Goal: Task Accomplishment & Management: Complete application form

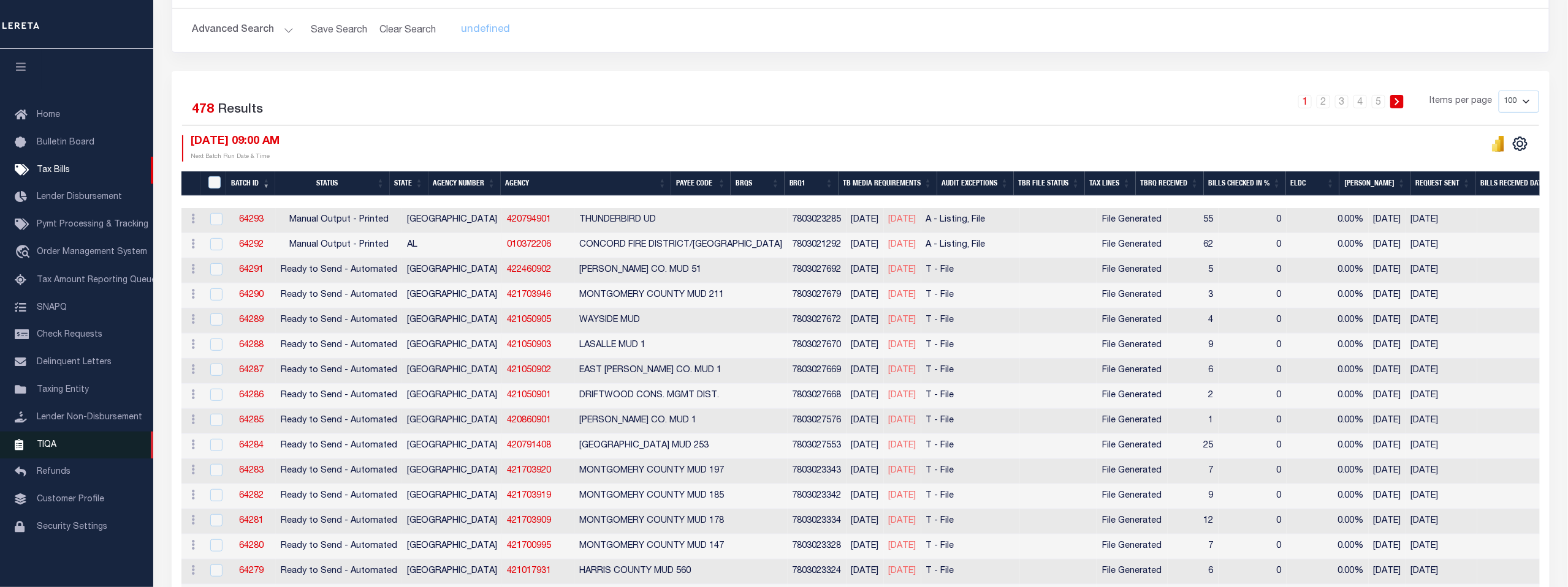
scroll to position [272, 0]
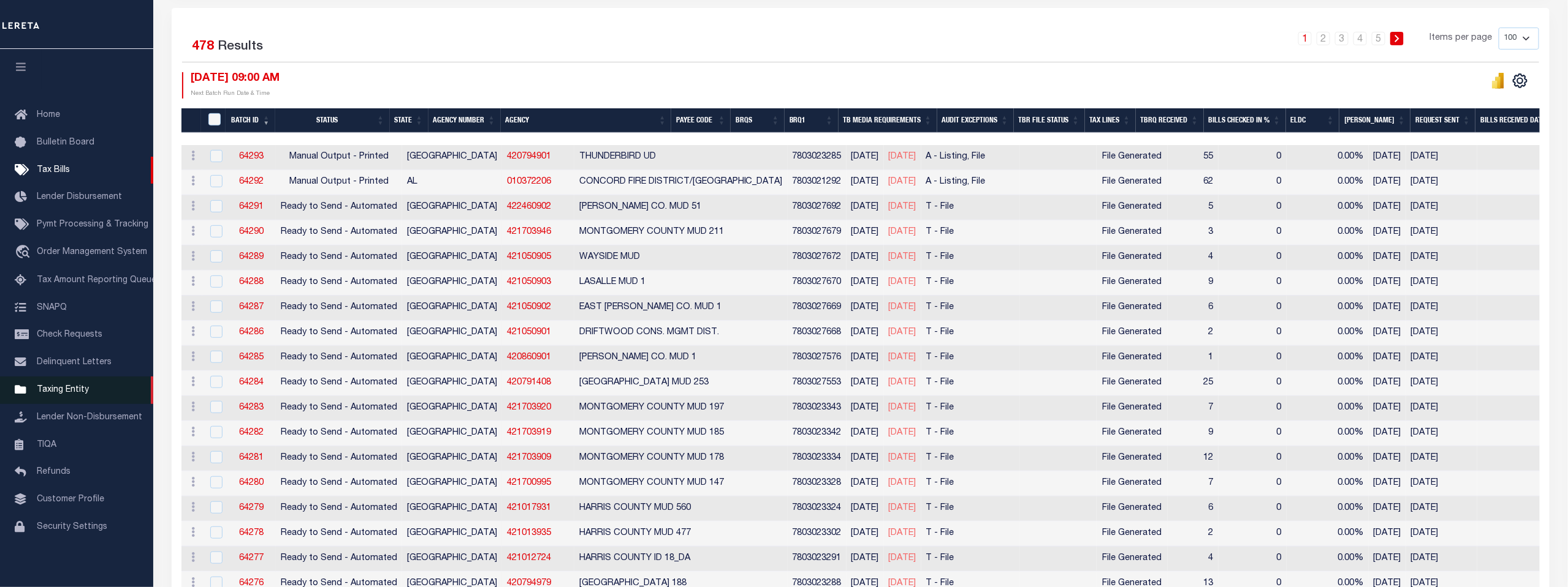
click at [57, 389] on span "Taxing Entity" at bounding box center [63, 390] width 52 height 9
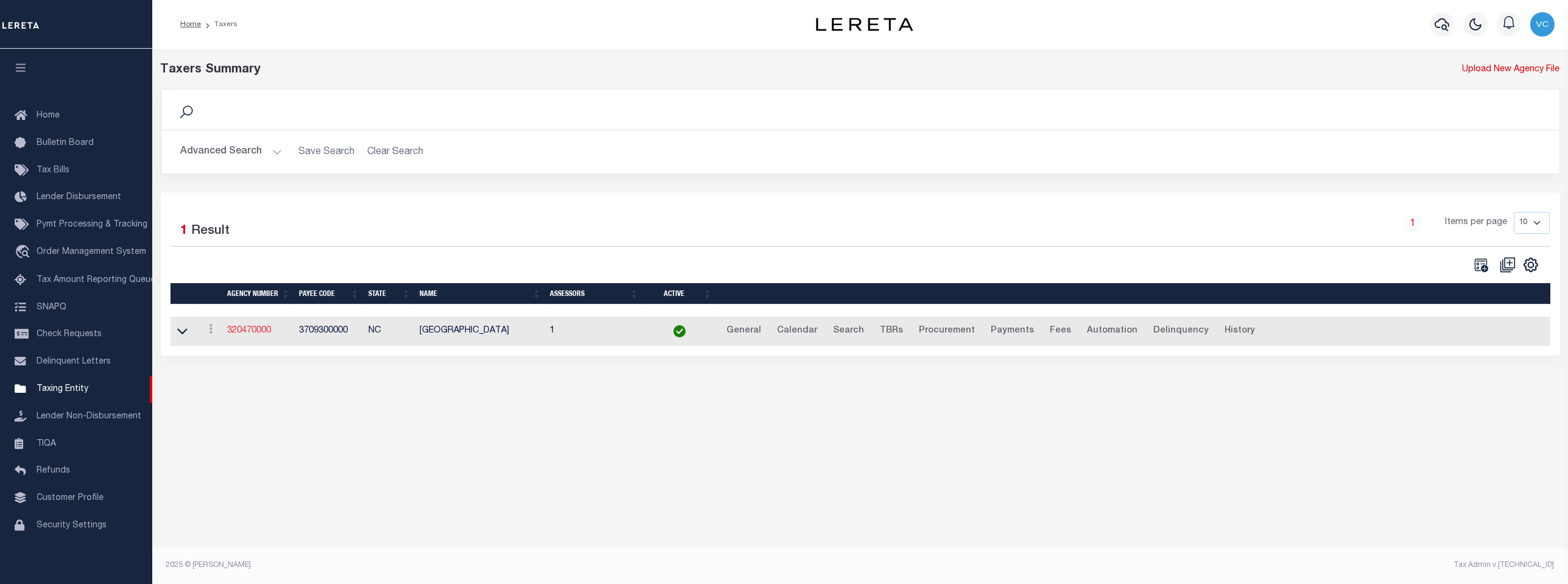
click at [265, 333] on link "320470000" at bounding box center [248, 331] width 44 height 8
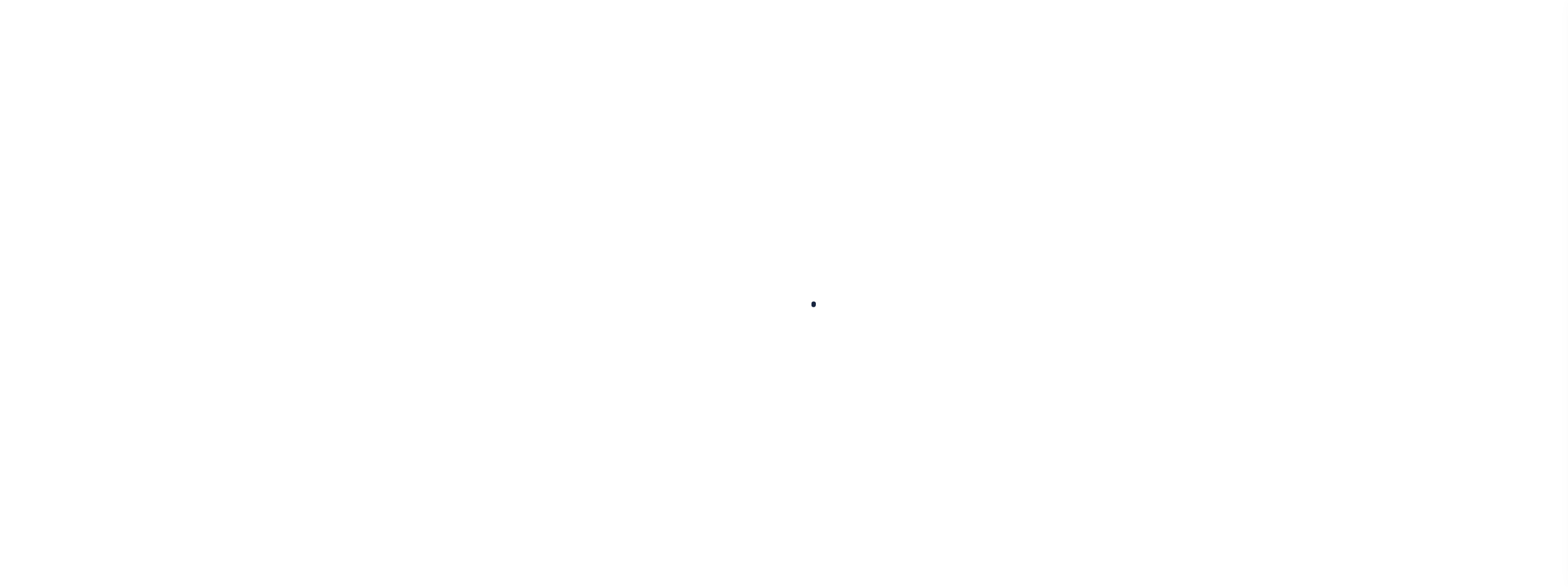
select select
checkbox input "false"
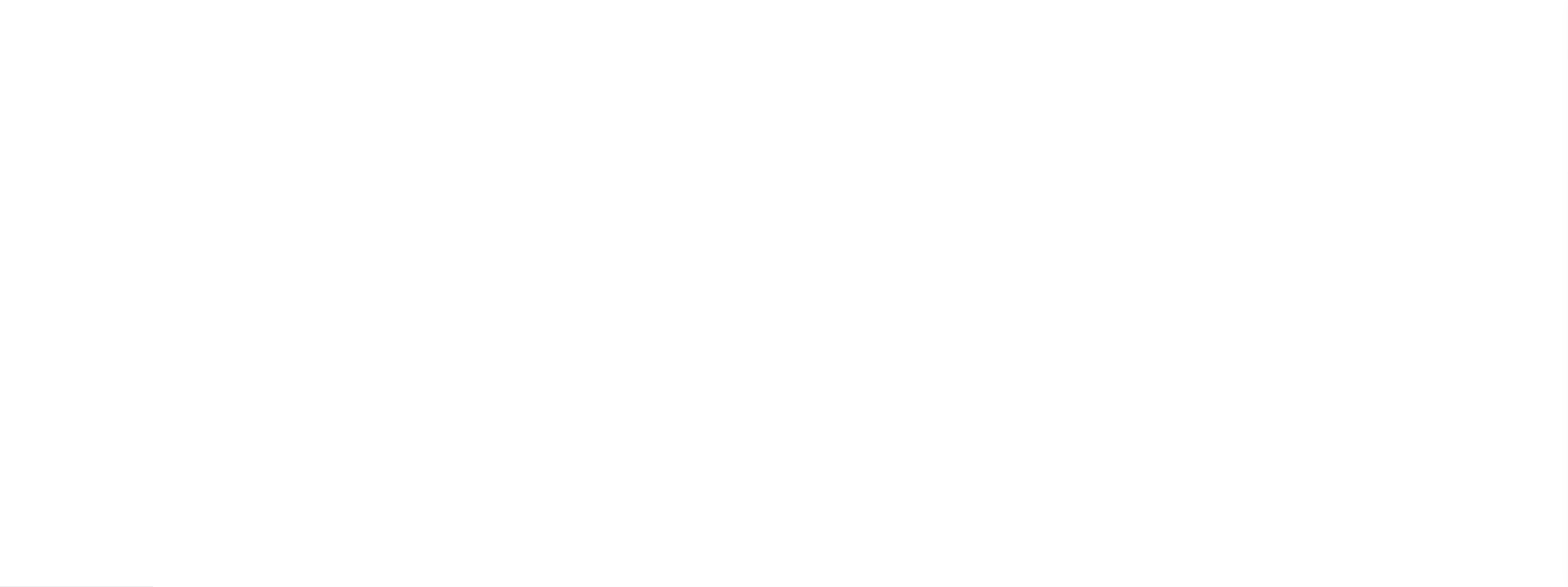
checkbox input "false"
type input "3709300000"
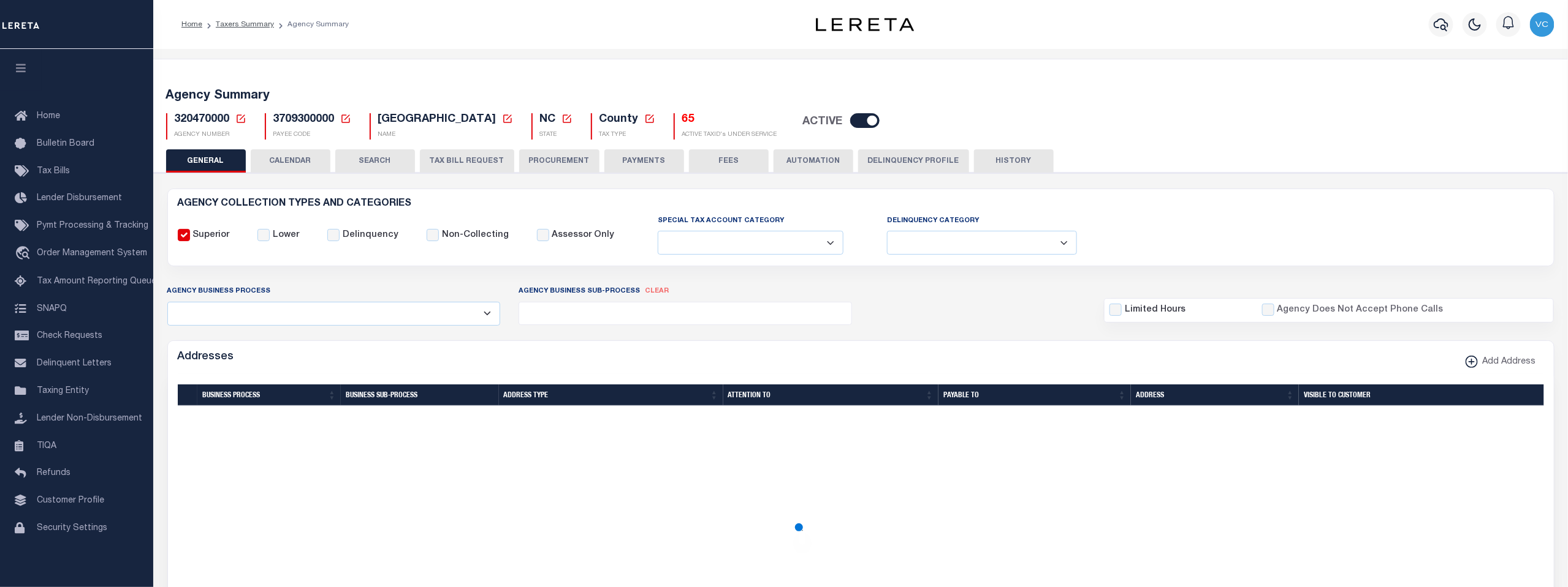
click at [239, 117] on icon at bounding box center [241, 119] width 11 height 11
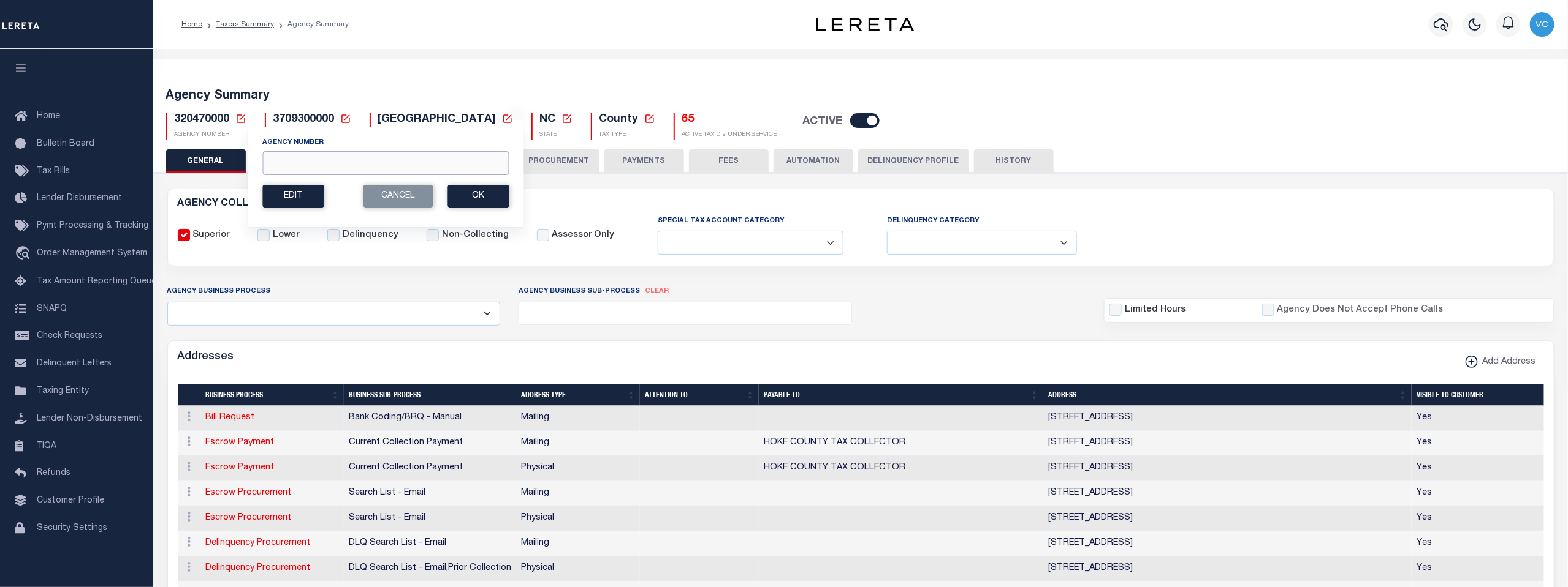
click at [306, 162] on input "Agency Number" at bounding box center [386, 163] width 246 height 24
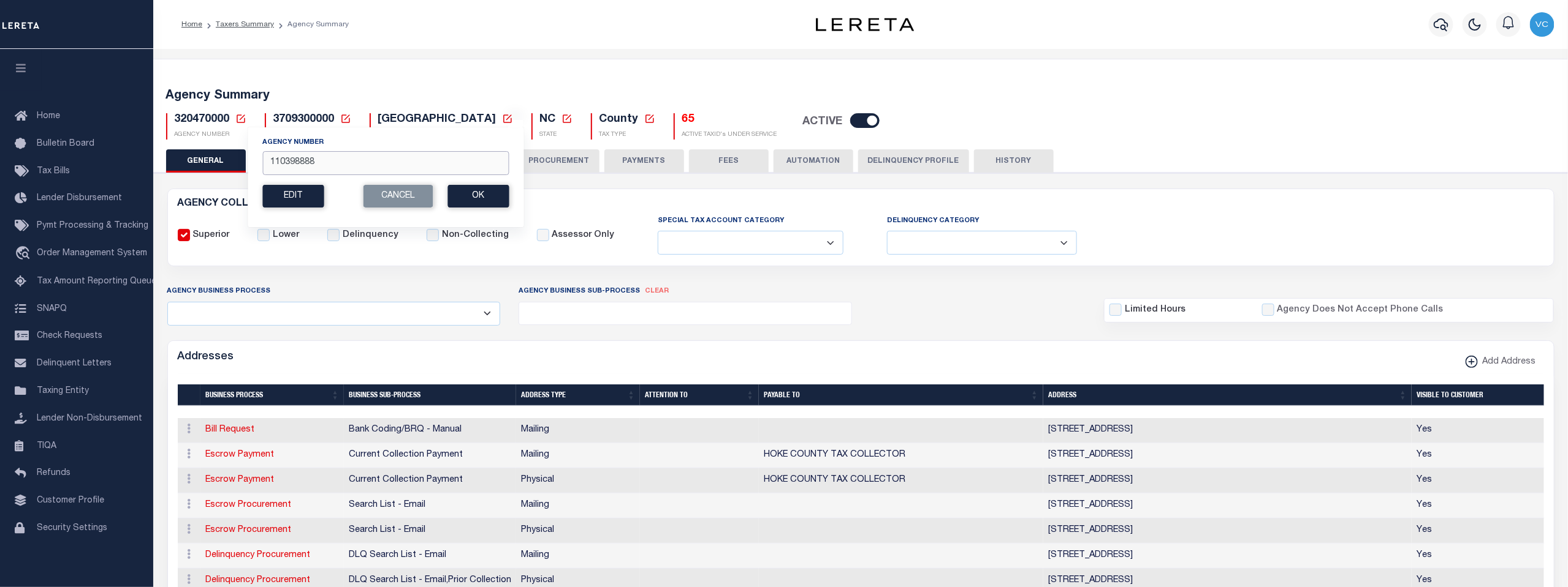
type input "110398888"
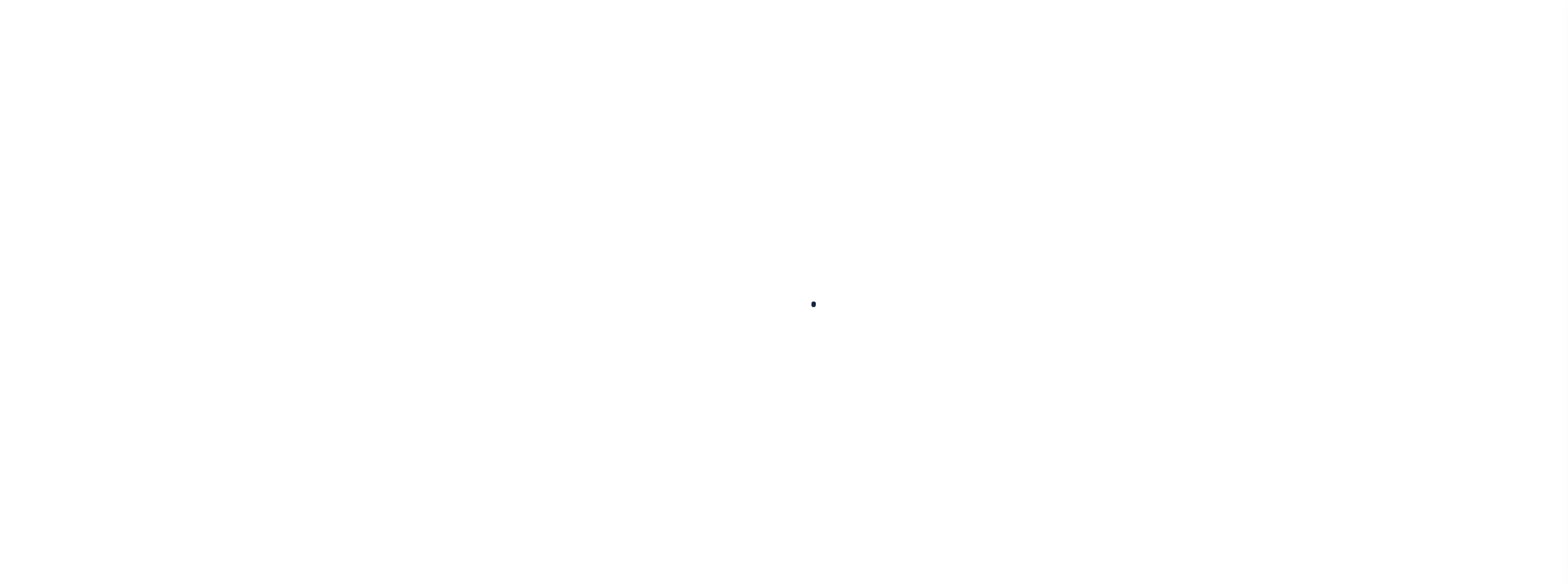
select select
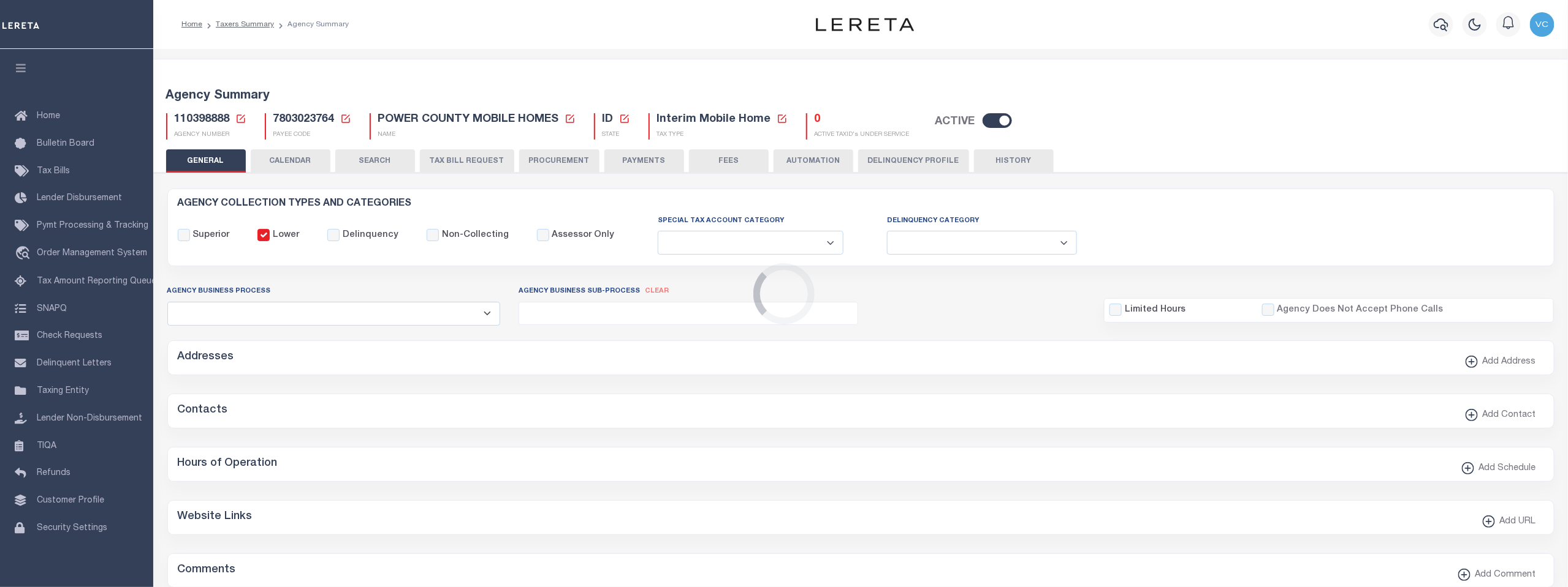
checkbox input "false"
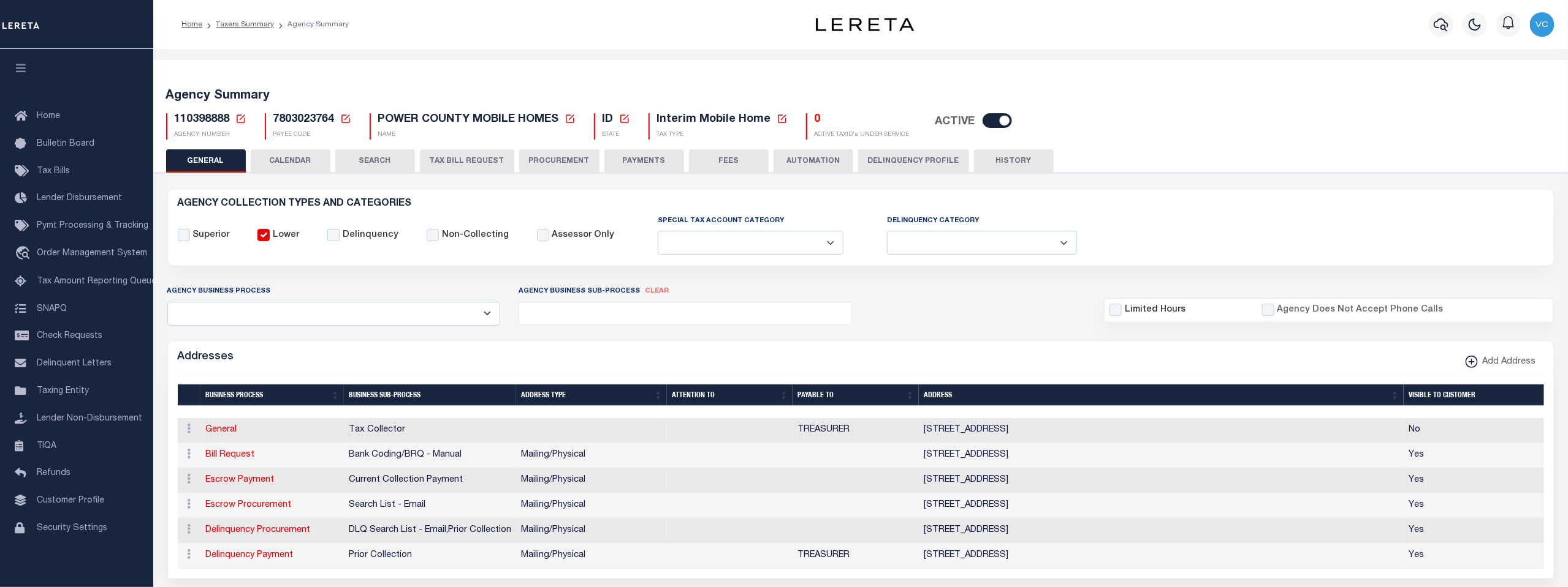
click at [241, 118] on icon at bounding box center [241, 119] width 11 height 11
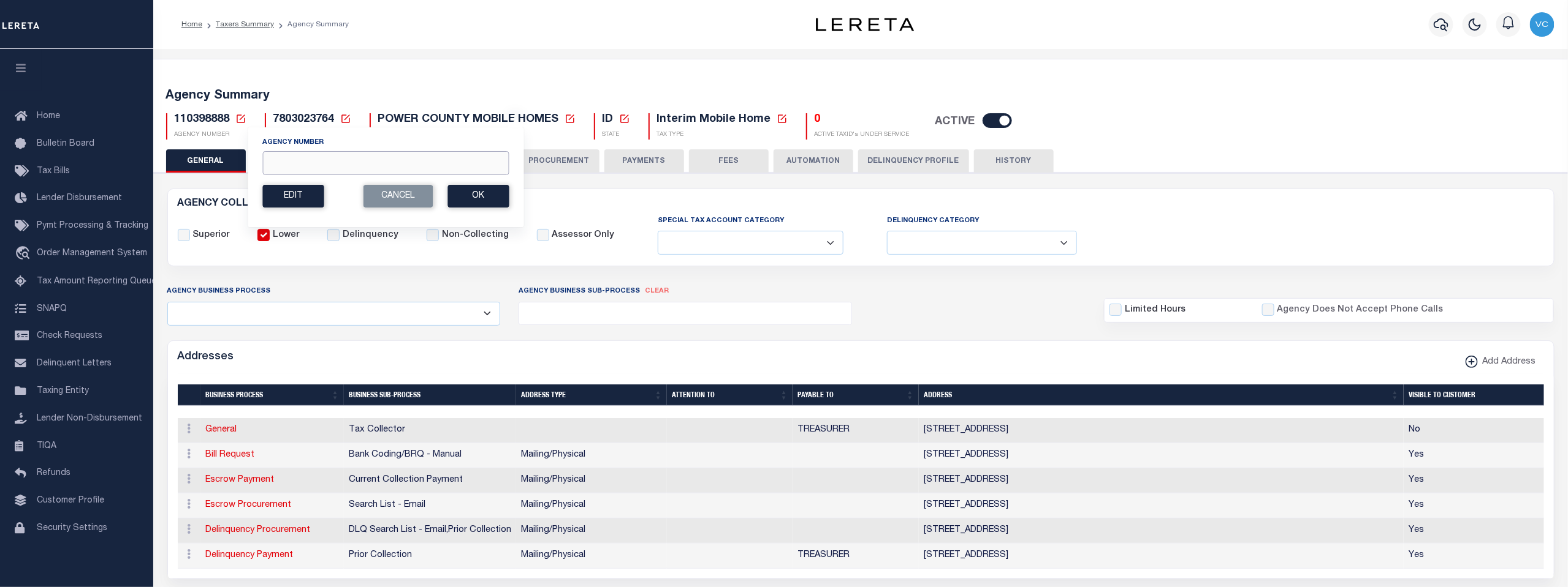
click at [285, 156] on input "Agency Number" at bounding box center [386, 163] width 246 height 24
drag, startPoint x: 322, startPoint y: 159, endPoint x: 254, endPoint y: 158, distance: 68.0
click at [254, 158] on div "Agency Number 300150000 Edit Cancel Ok New Agency Number Cancel Ok" at bounding box center [386, 177] width 277 height 101
type input "340510000"
click at [475, 190] on button "Ok" at bounding box center [478, 196] width 62 height 23
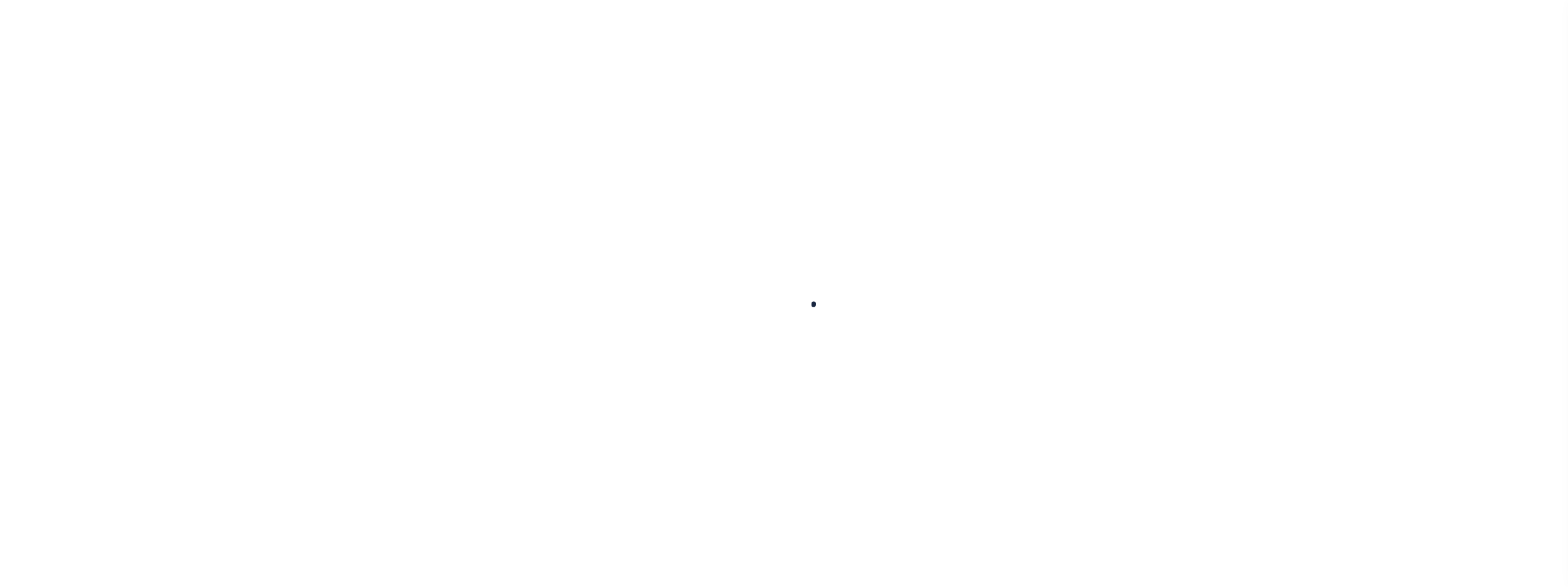
select select
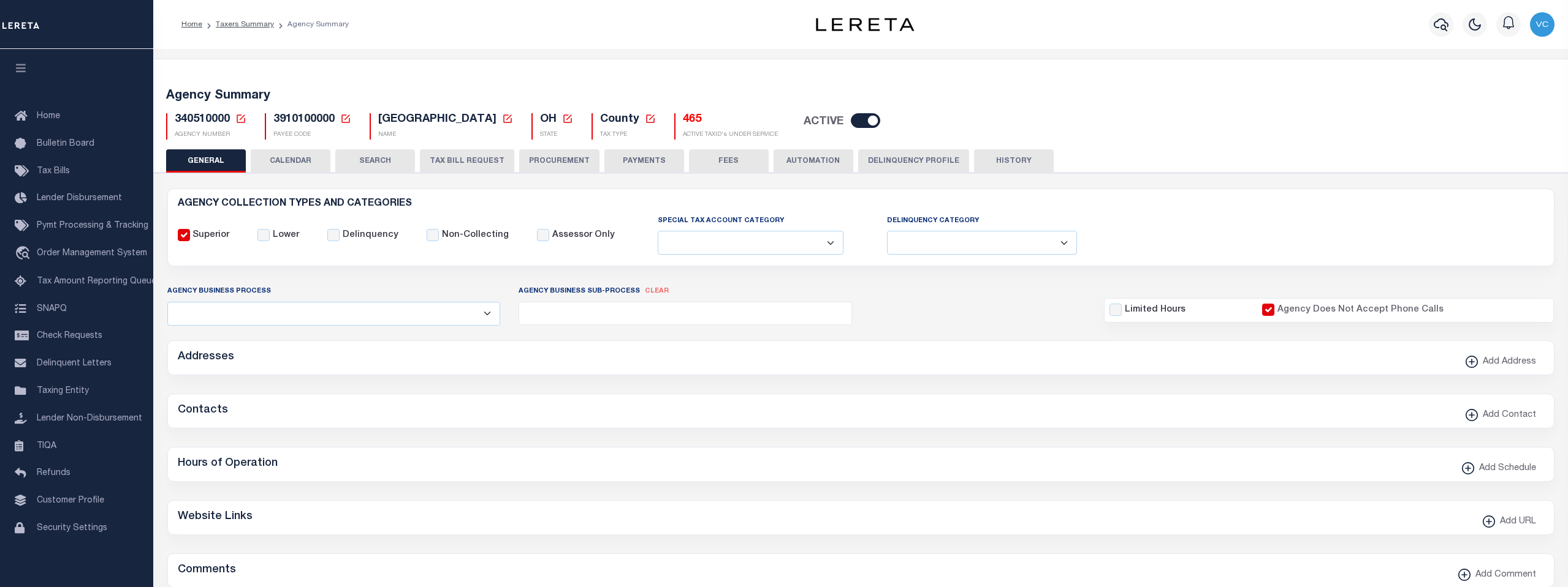
checkbox input "false"
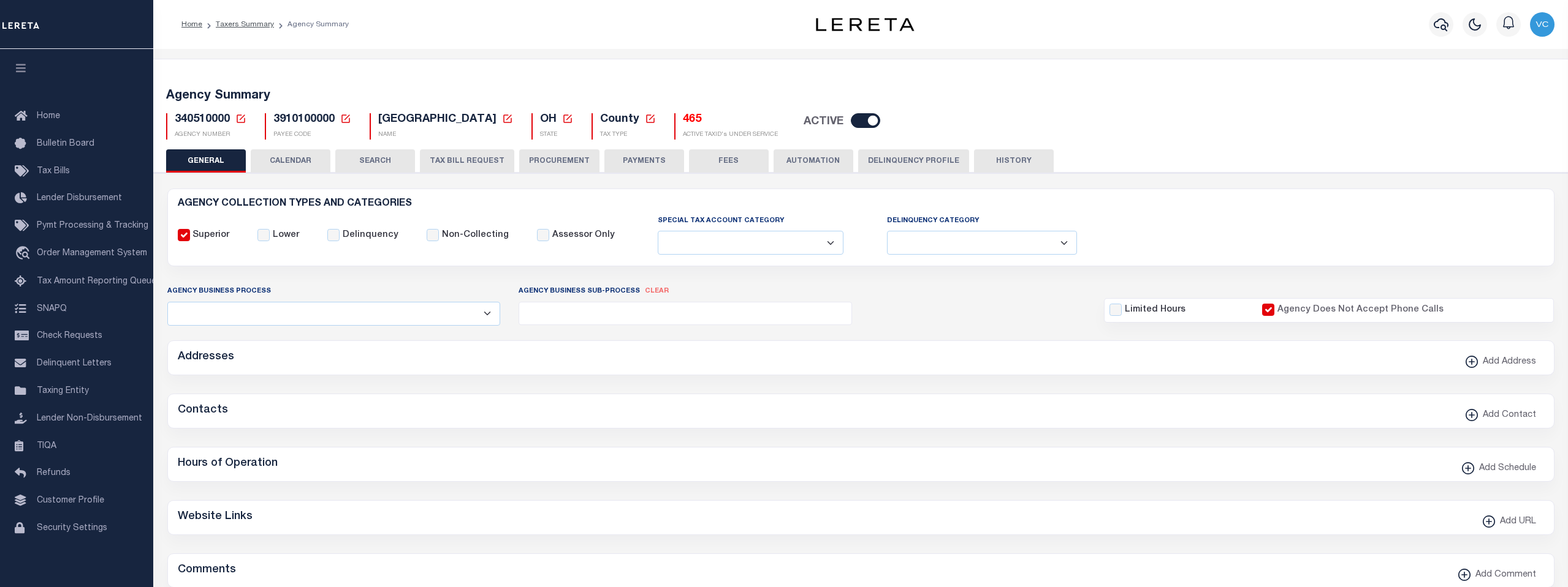
checkbox input "true"
type input "3910100000"
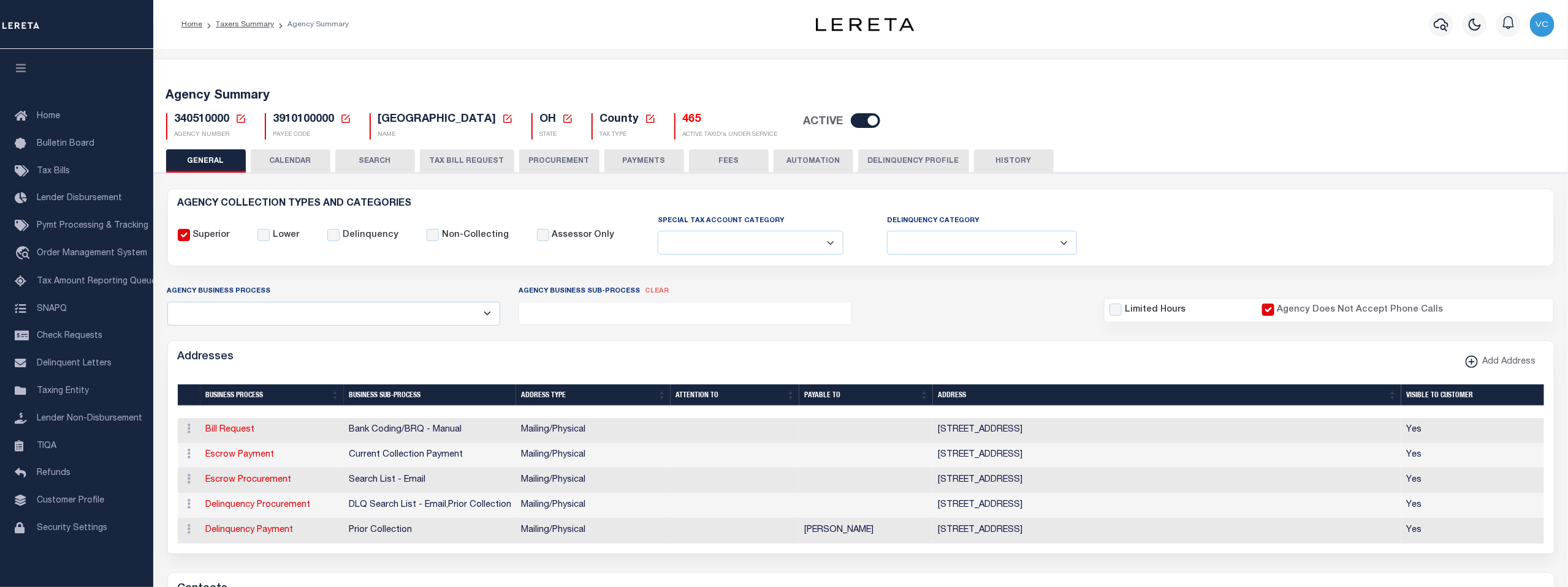
click at [240, 115] on icon at bounding box center [241, 118] width 9 height 9
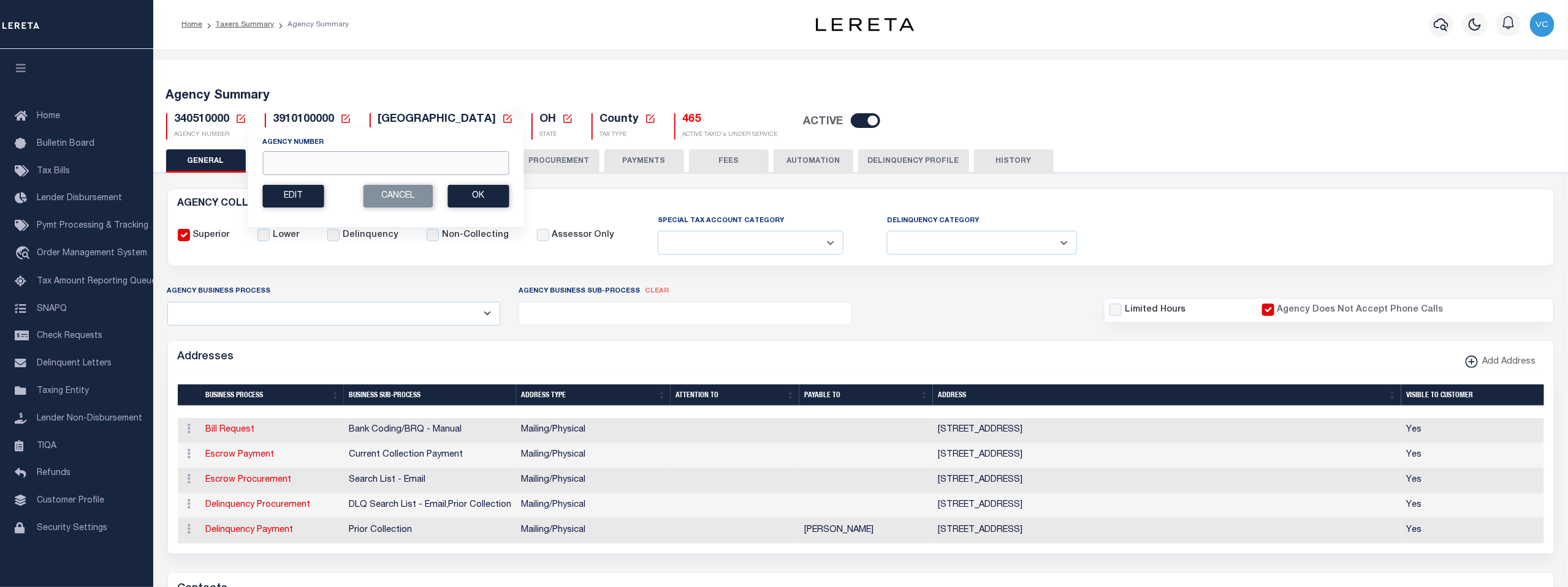
click at [280, 160] on input "Agency Number" at bounding box center [386, 163] width 246 height 24
type input "150560000"
click at [469, 197] on button "Ok" at bounding box center [478, 196] width 62 height 23
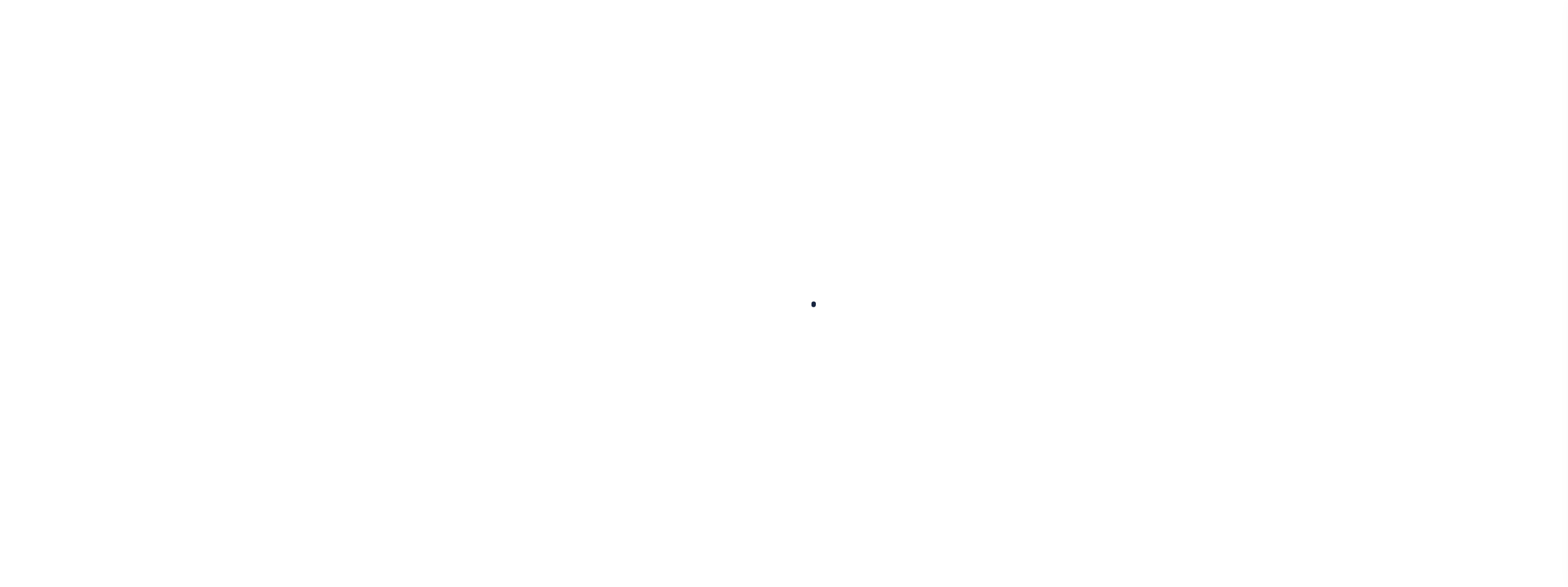
select select
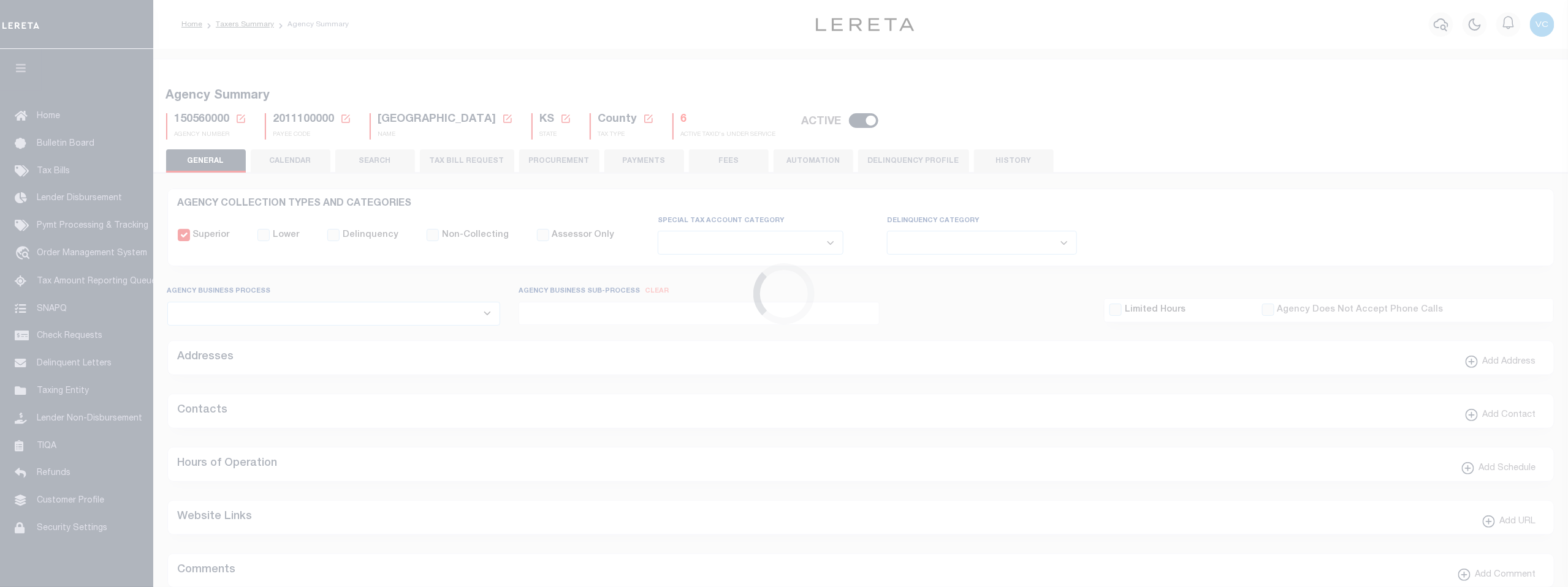
checkbox input "false"
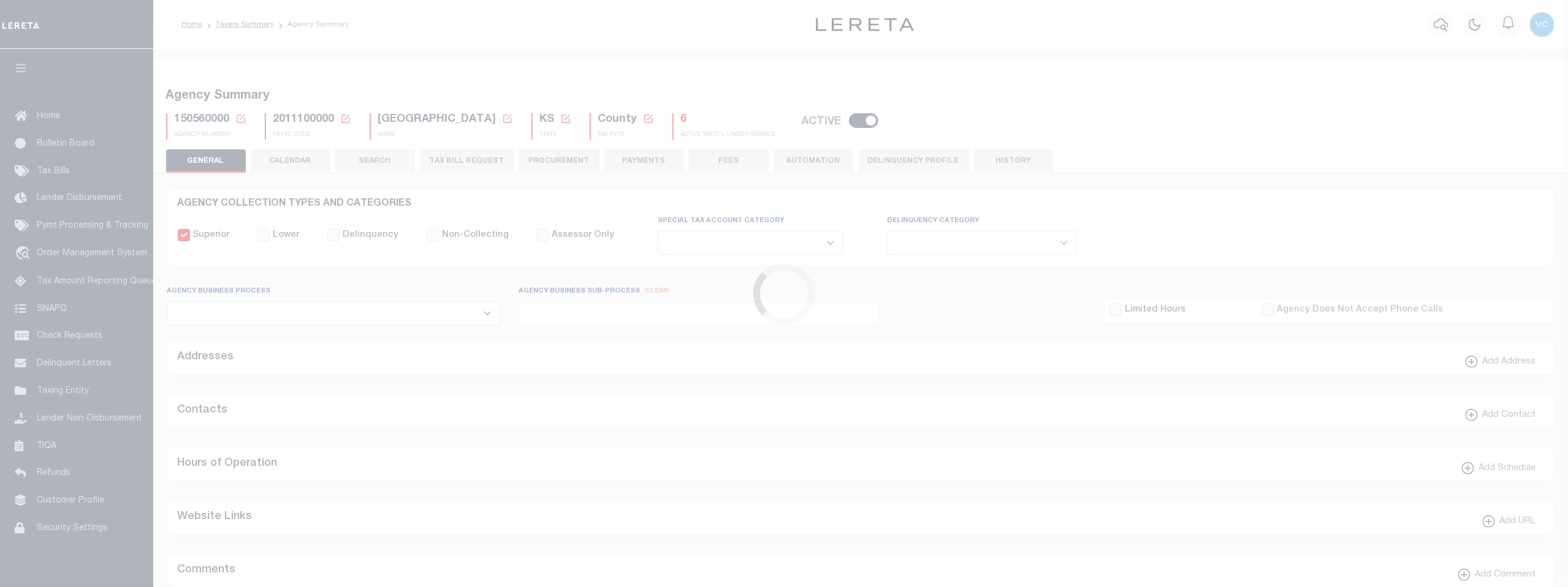
type input "2011100000"
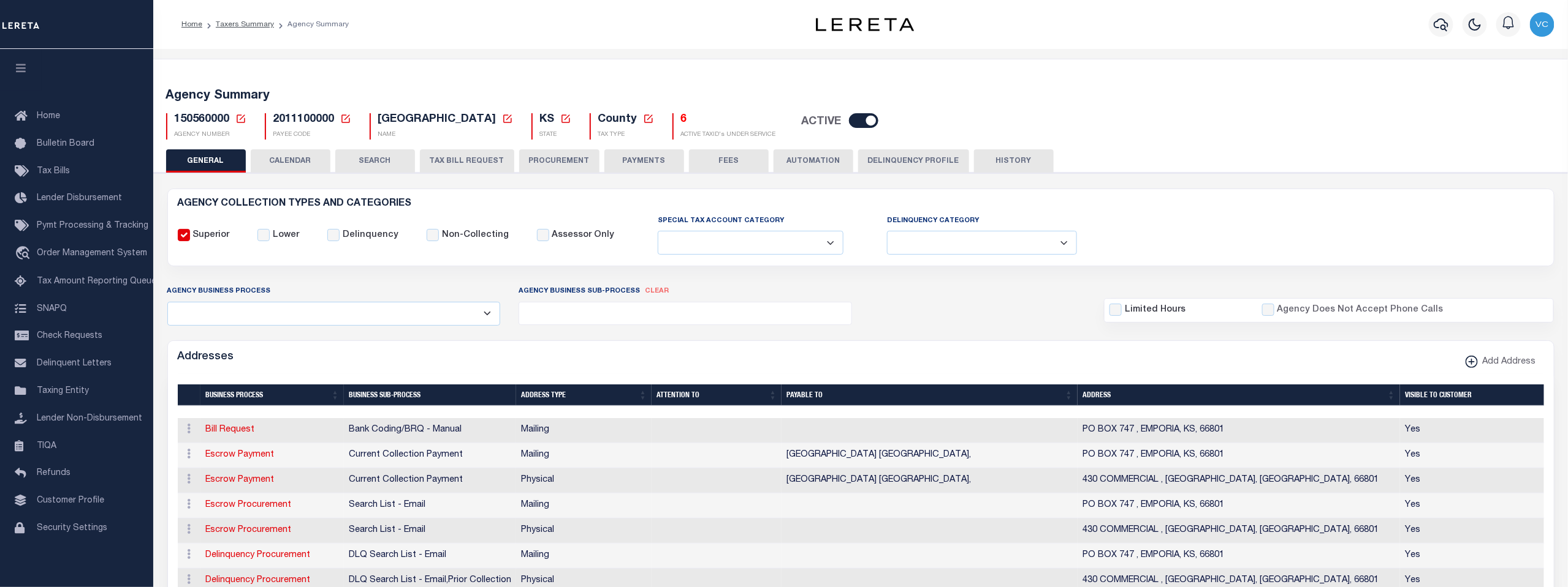
click at [240, 120] on icon at bounding box center [241, 119] width 11 height 11
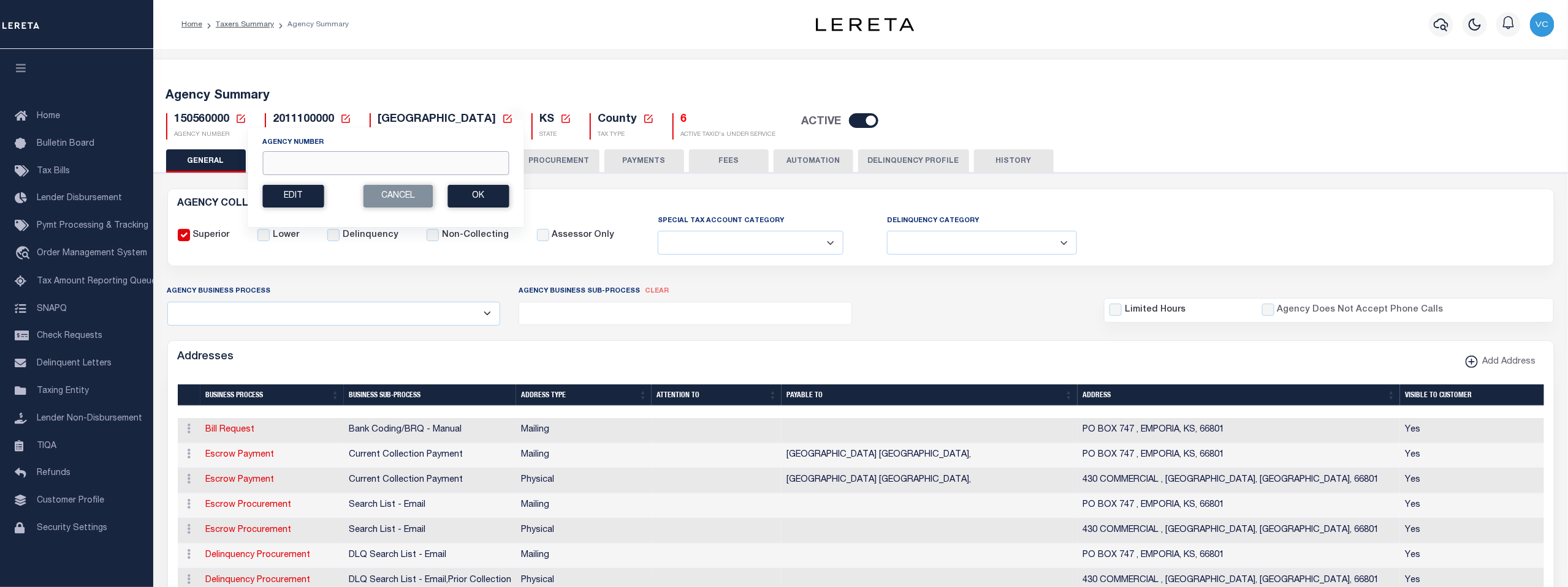
click at [280, 161] on input "Agency Number" at bounding box center [386, 163] width 246 height 24
click at [494, 197] on button "Ok" at bounding box center [478, 196] width 62 height 23
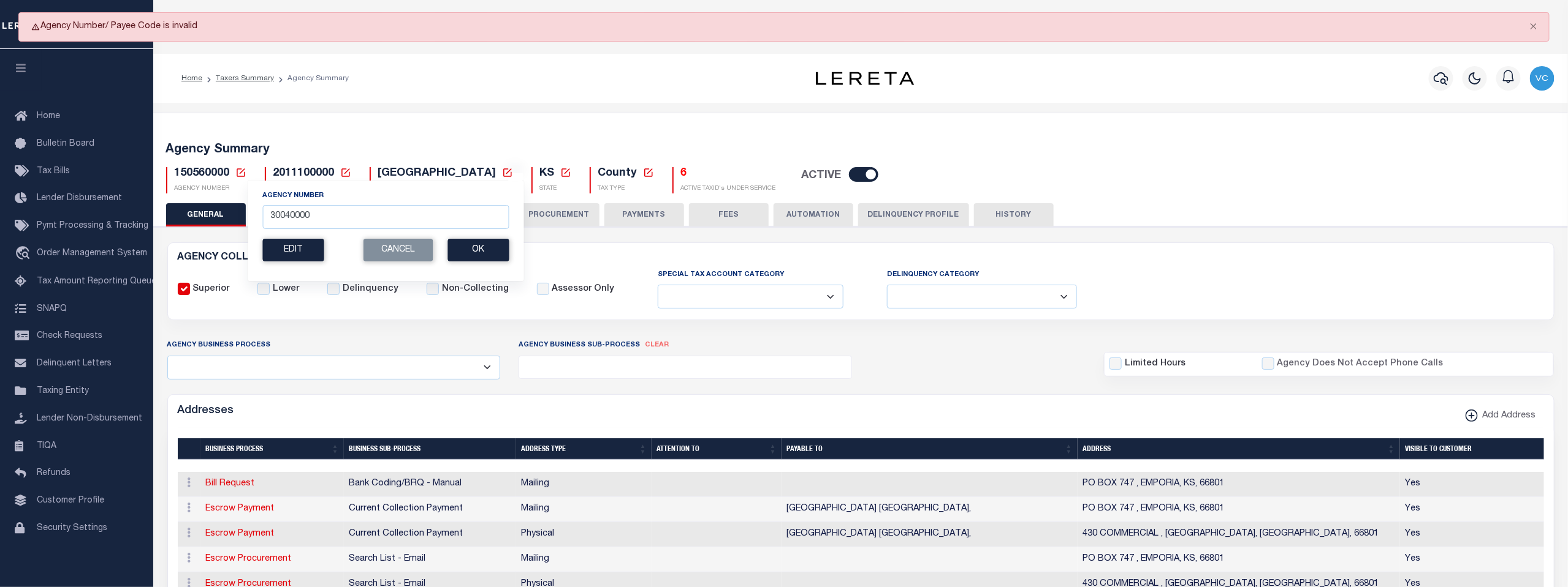
click at [240, 170] on icon at bounding box center [241, 173] width 11 height 11
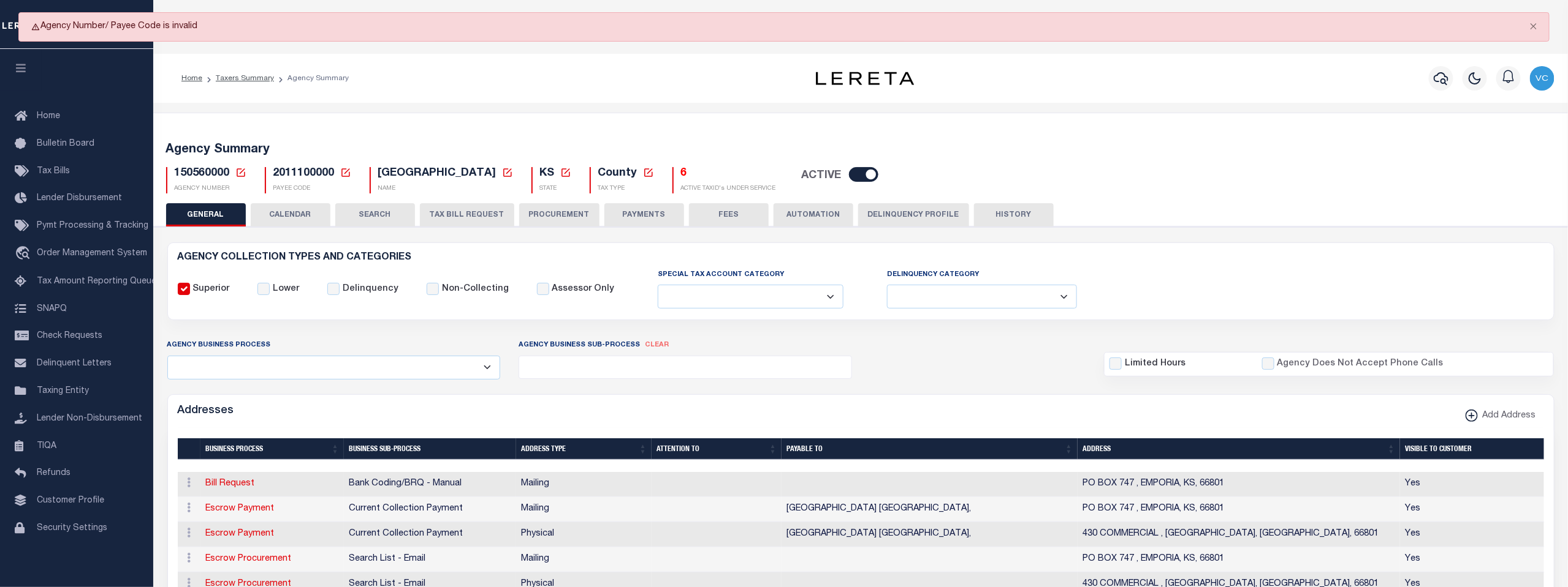
click at [237, 166] on div "150560000 Agency Number 30040000 Edit Ok" at bounding box center [861, 175] width 1408 height 36
click at [1536, 22] on button "Close" at bounding box center [1533, 27] width 30 height 27
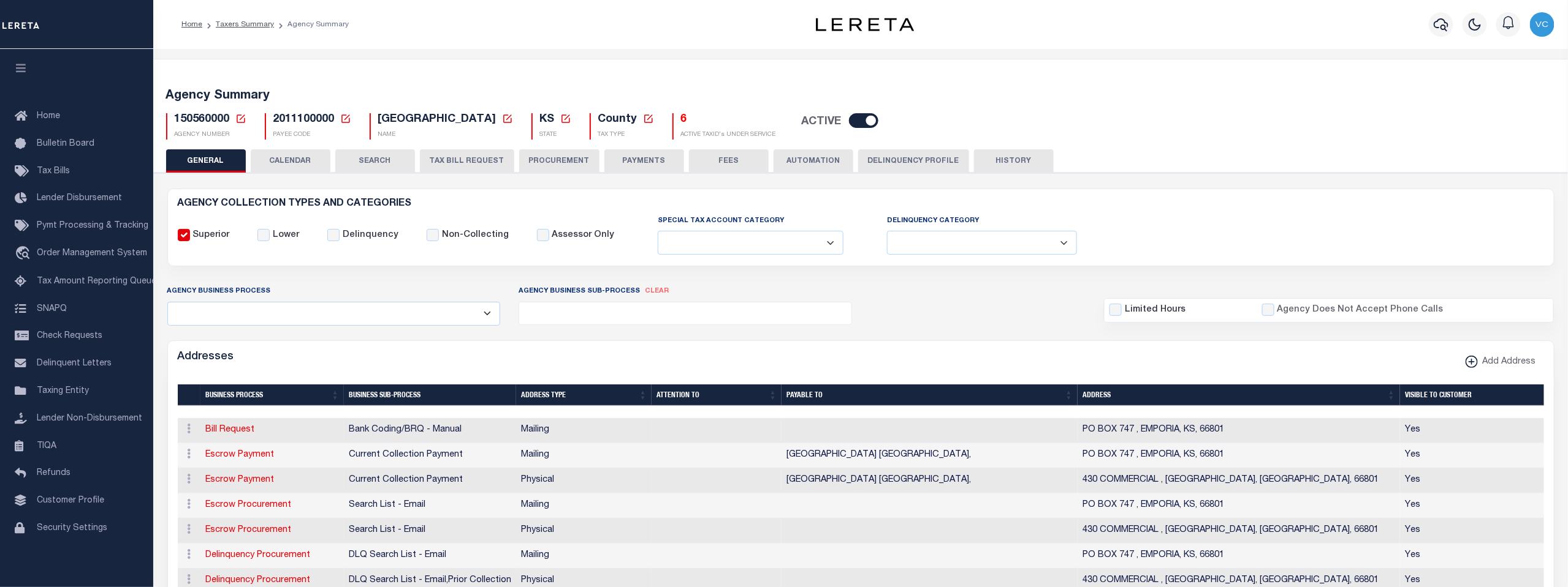
click at [235, 116] on icon at bounding box center [241, 119] width 11 height 11
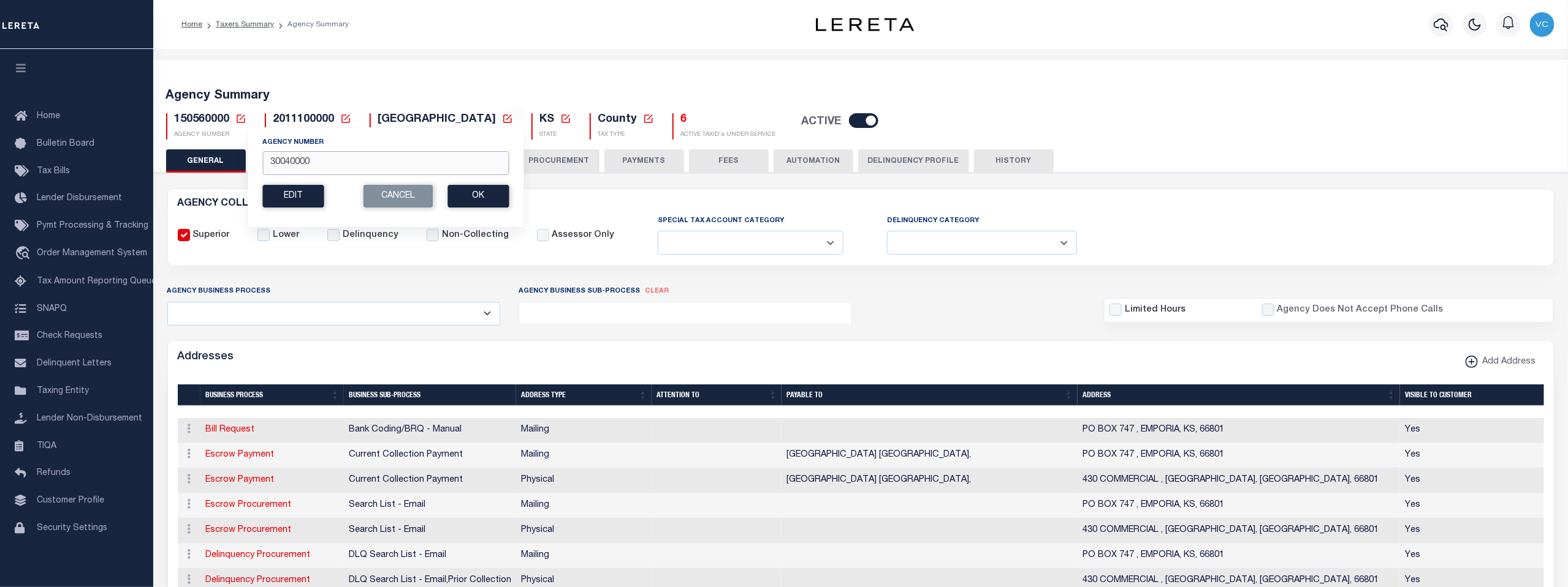
click at [280, 160] on input "30040000" at bounding box center [386, 163] width 246 height 24
click at [481, 192] on button "Ok" at bounding box center [478, 196] width 62 height 23
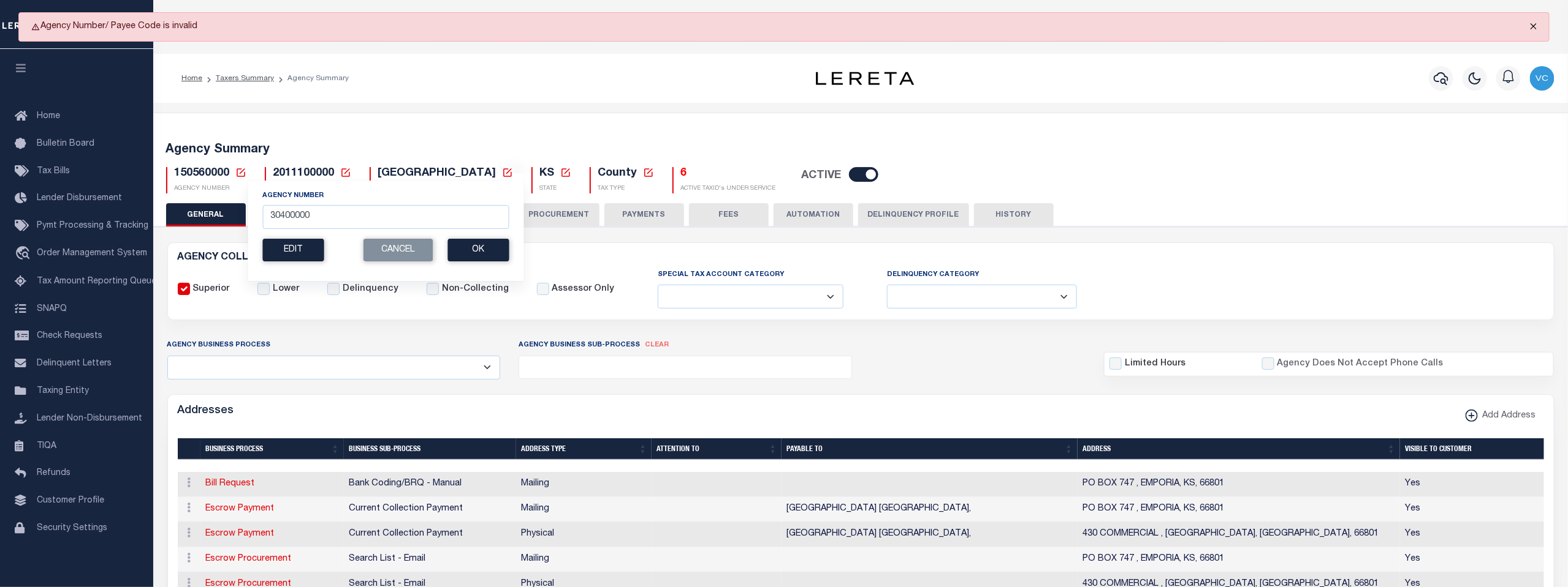
click at [1531, 23] on button "Close" at bounding box center [1533, 27] width 30 height 27
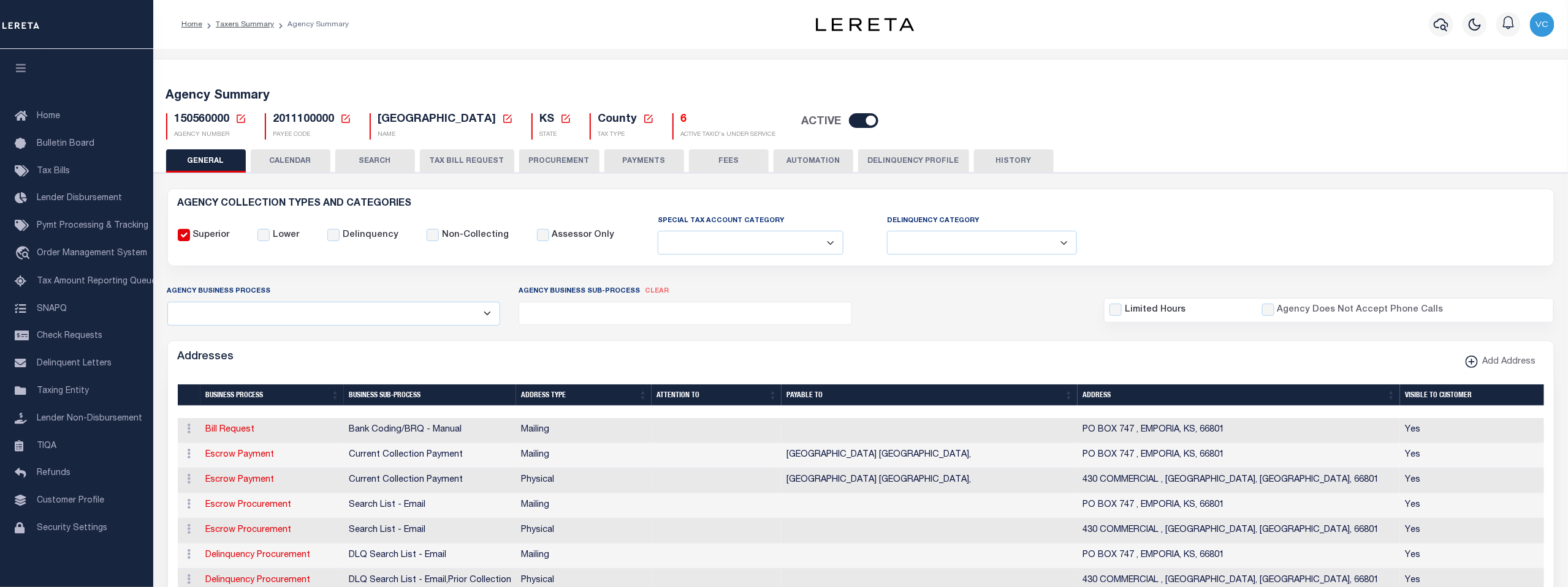
click at [241, 118] on icon at bounding box center [241, 119] width 11 height 11
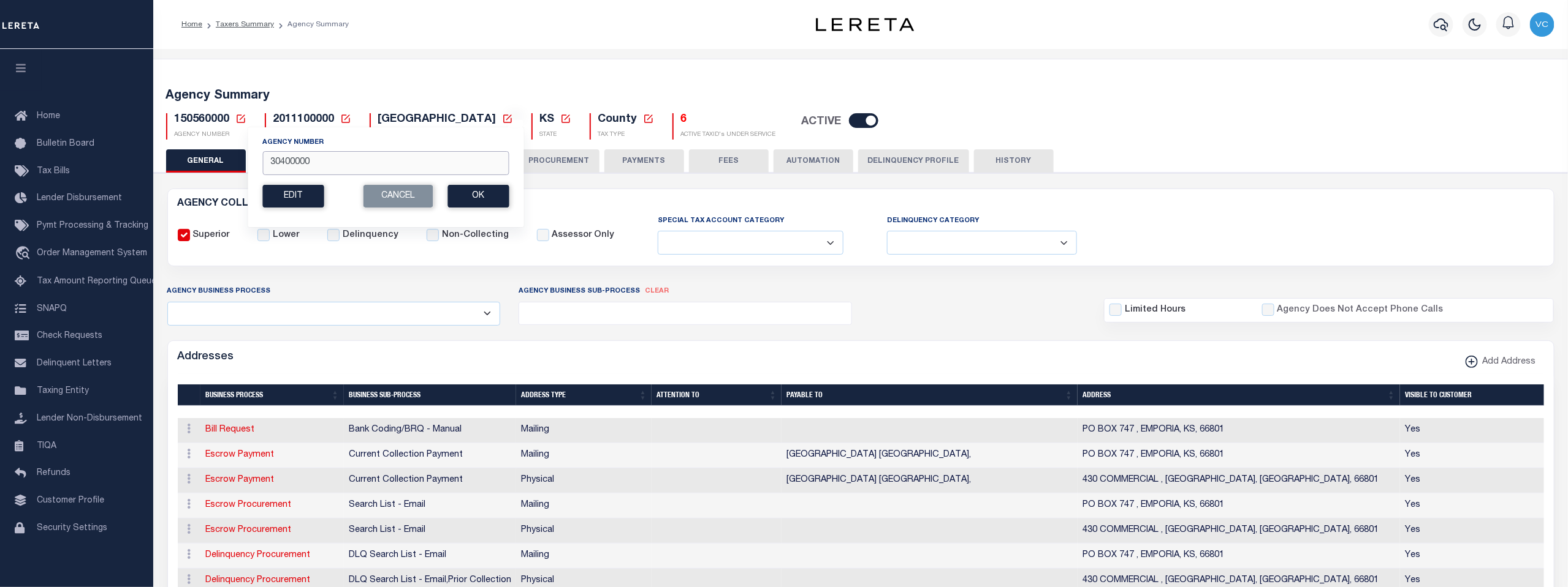
click at [312, 159] on input "30400000" at bounding box center [386, 163] width 246 height 24
type input "3"
type input "300040000"
click at [463, 189] on button "Ok" at bounding box center [478, 196] width 62 height 23
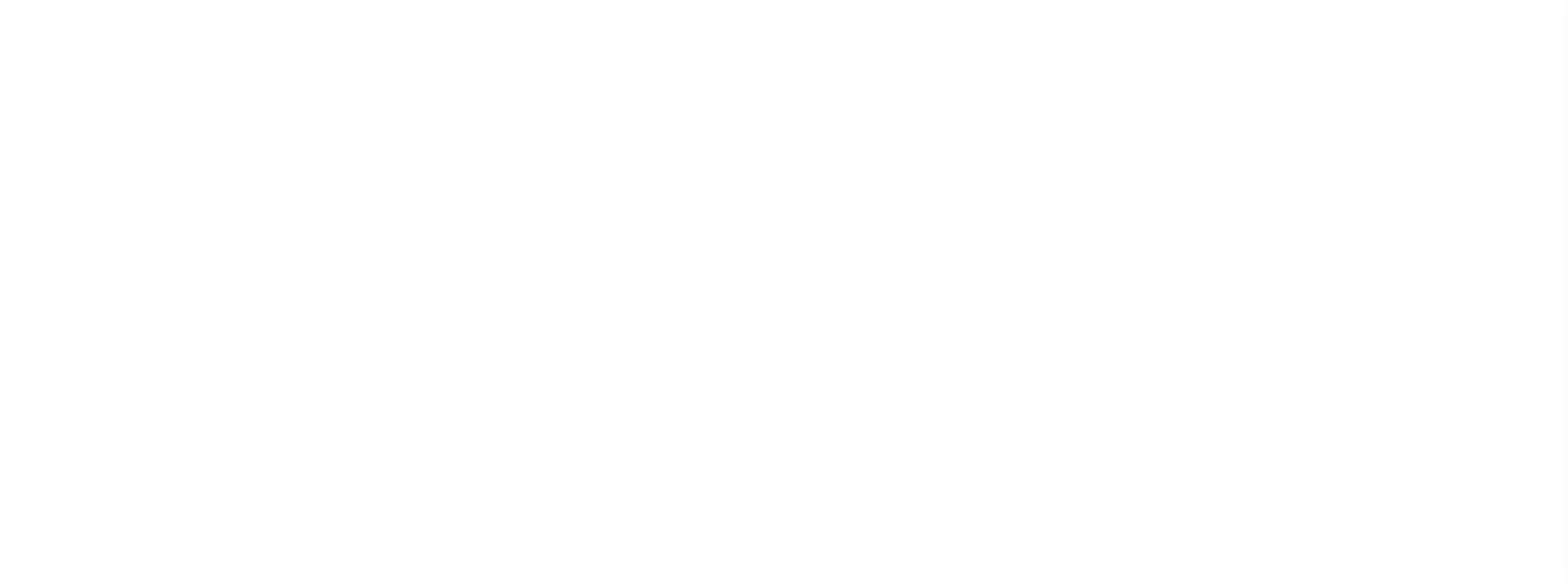
select select
checkbox input "false"
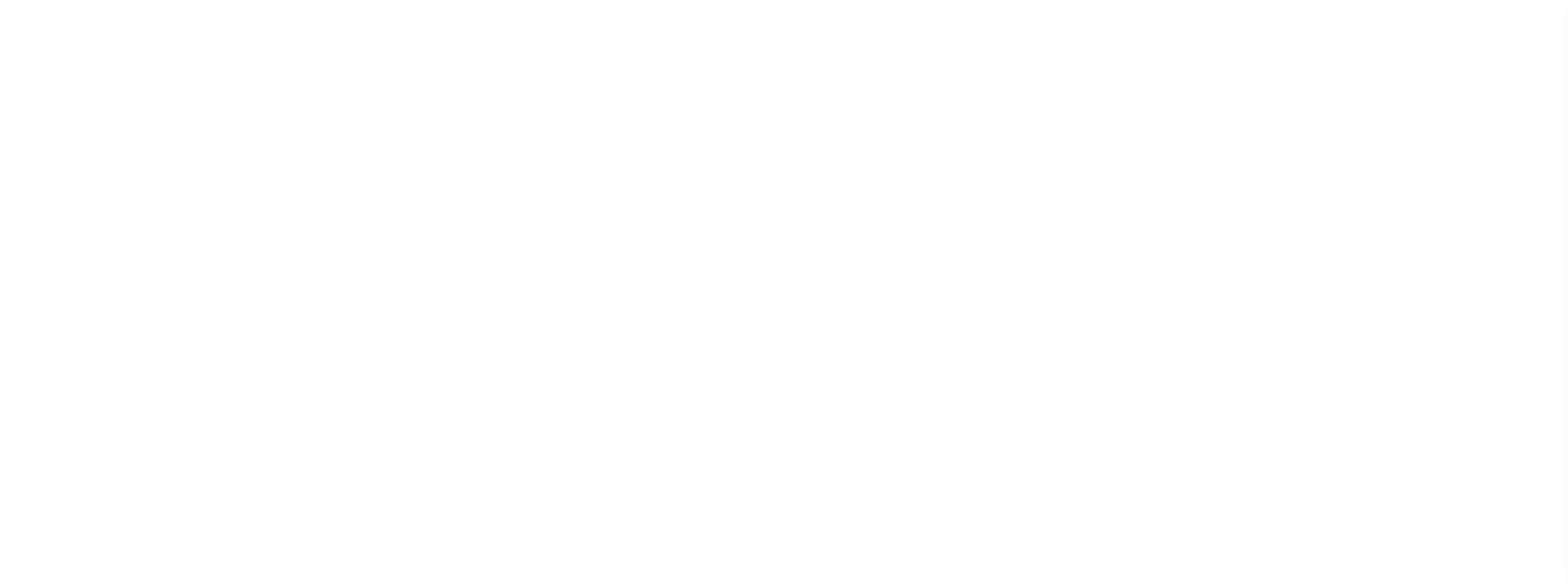
checkbox input "false"
type input "3500700000"
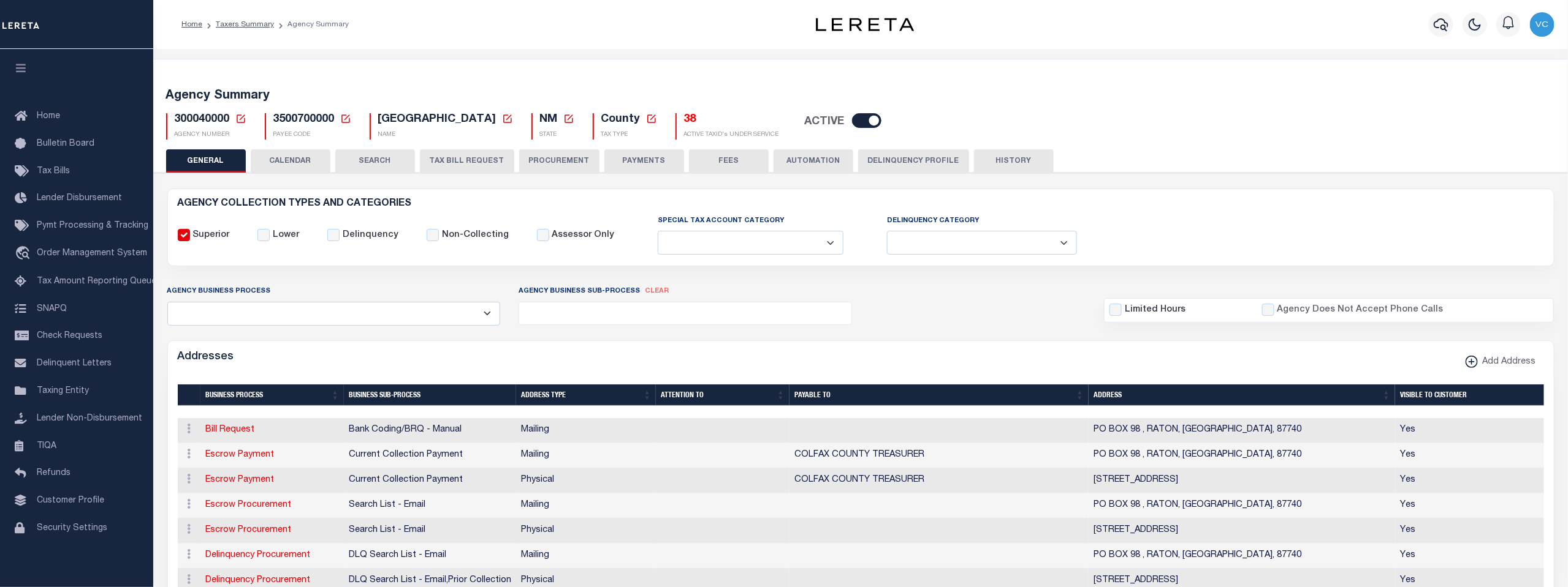
click at [238, 119] on icon at bounding box center [241, 119] width 11 height 11
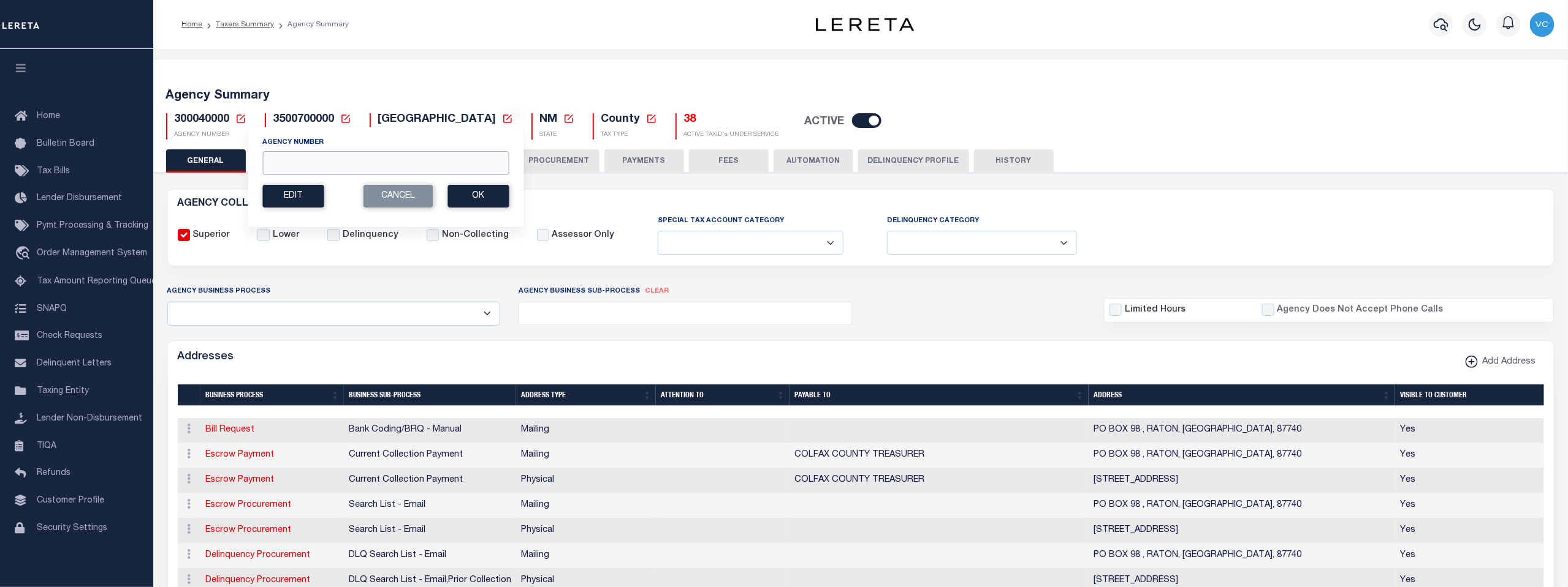
click at [285, 167] on input "Agency Number" at bounding box center [386, 163] width 246 height 24
type input "1"
type input "300130000"
click at [473, 196] on button "Ok" at bounding box center [478, 196] width 62 height 23
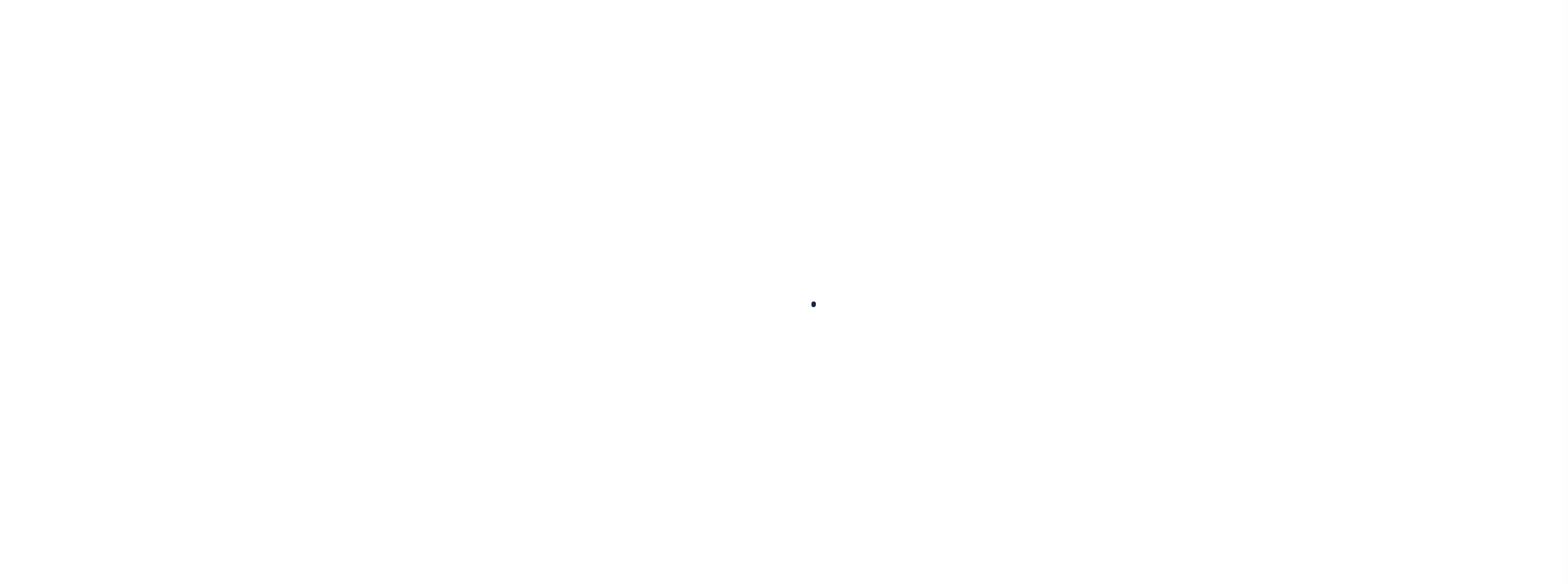
select select
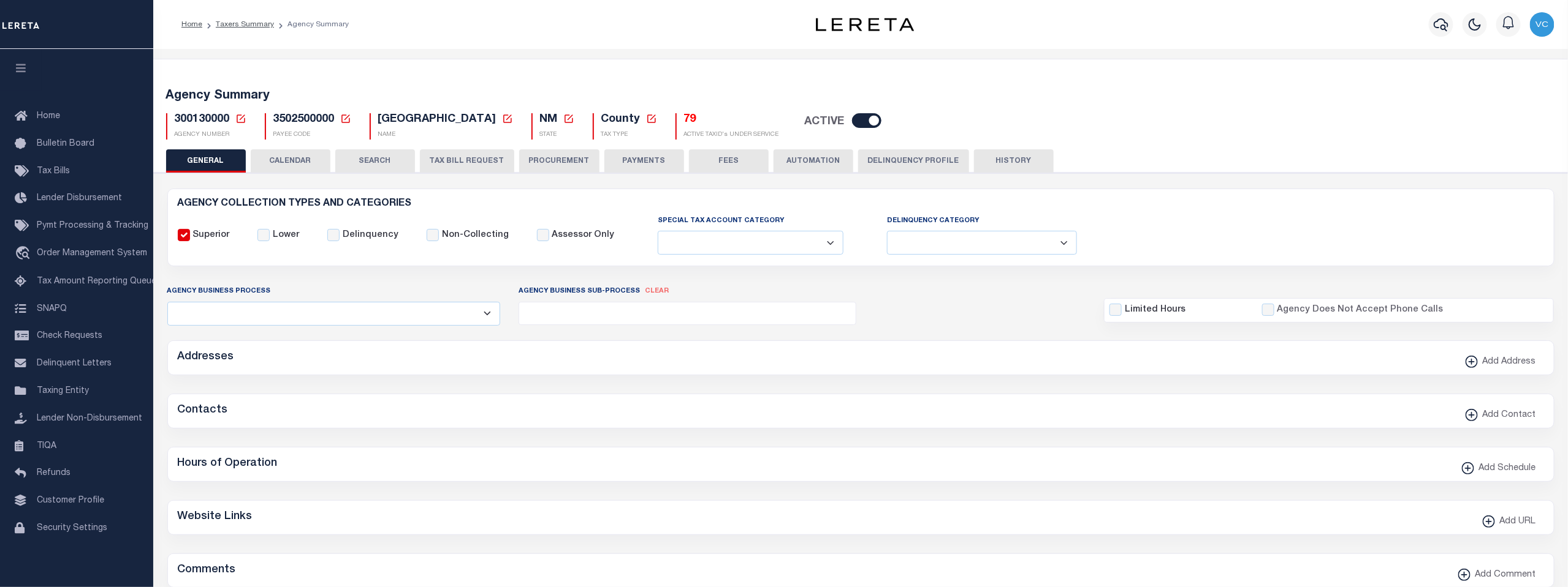
checkbox input "false"
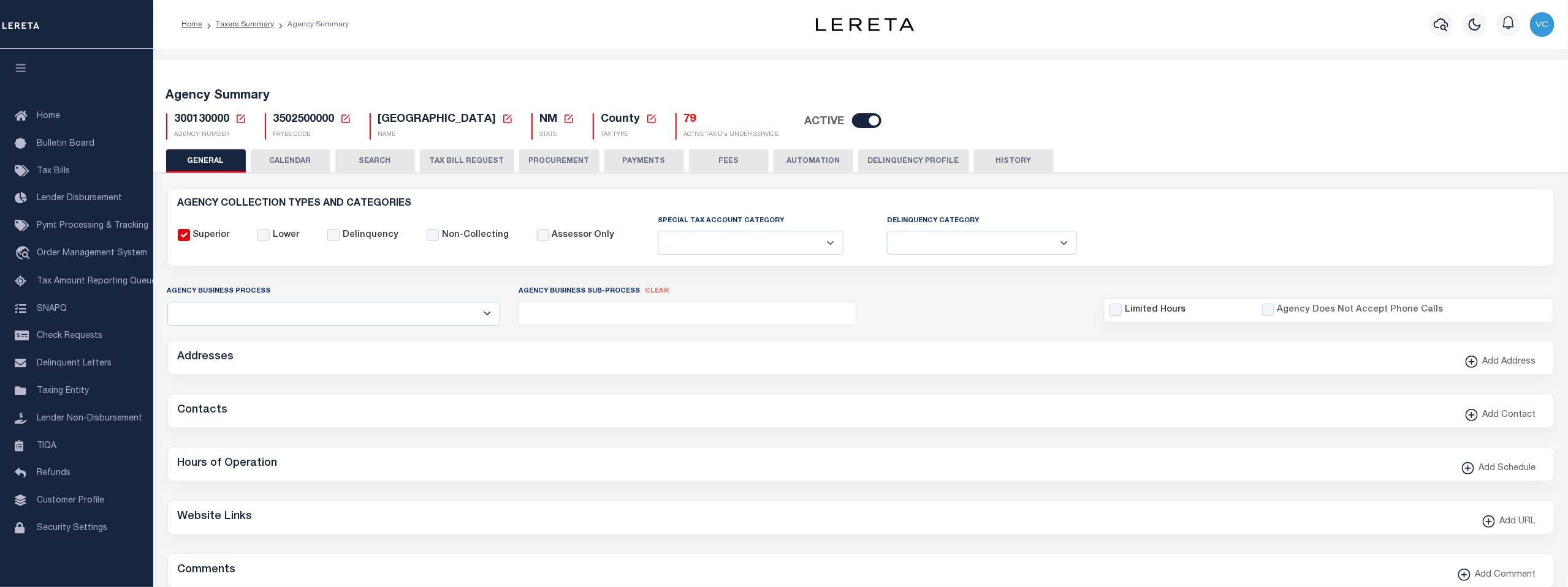
type input "3502500000"
